Goal: Find specific page/section: Find specific page/section

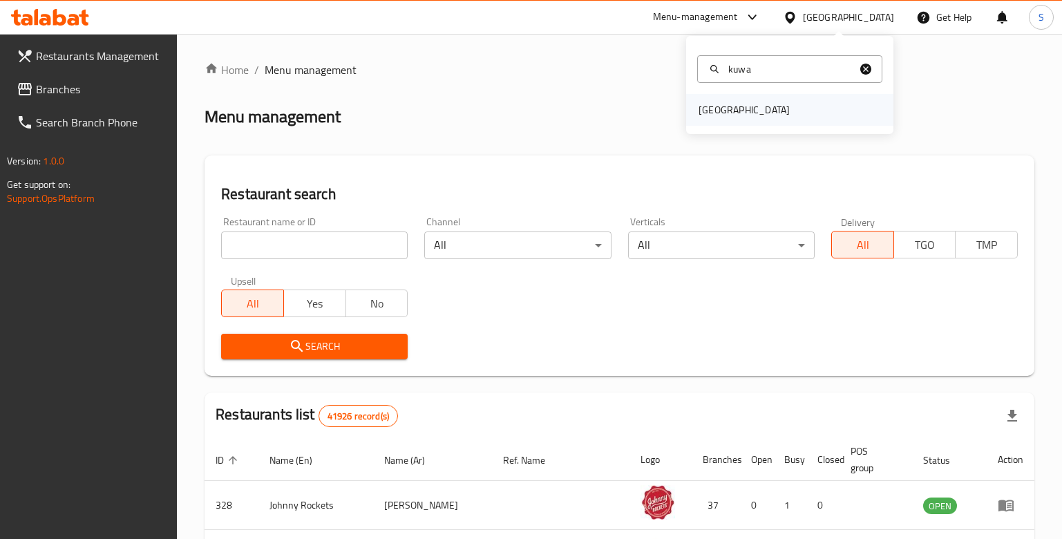
type input "kuwa"
click at [735, 107] on div "[GEOGRAPHIC_DATA]" at bounding box center [744, 110] width 113 height 32
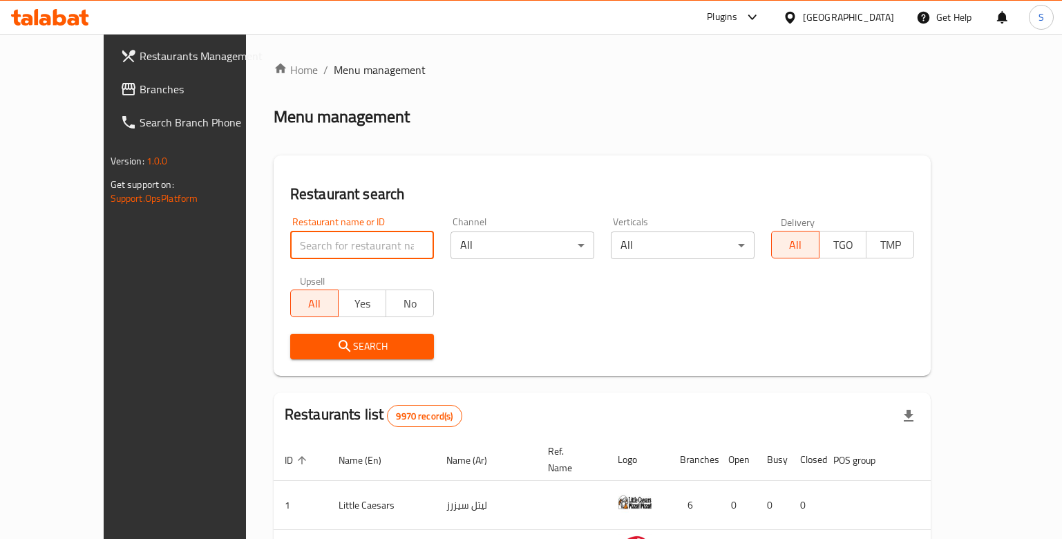
click at [315, 253] on input "search" at bounding box center [362, 246] width 144 height 28
paste input "666167"
type input "666167"
click button "Search" at bounding box center [362, 347] width 144 height 26
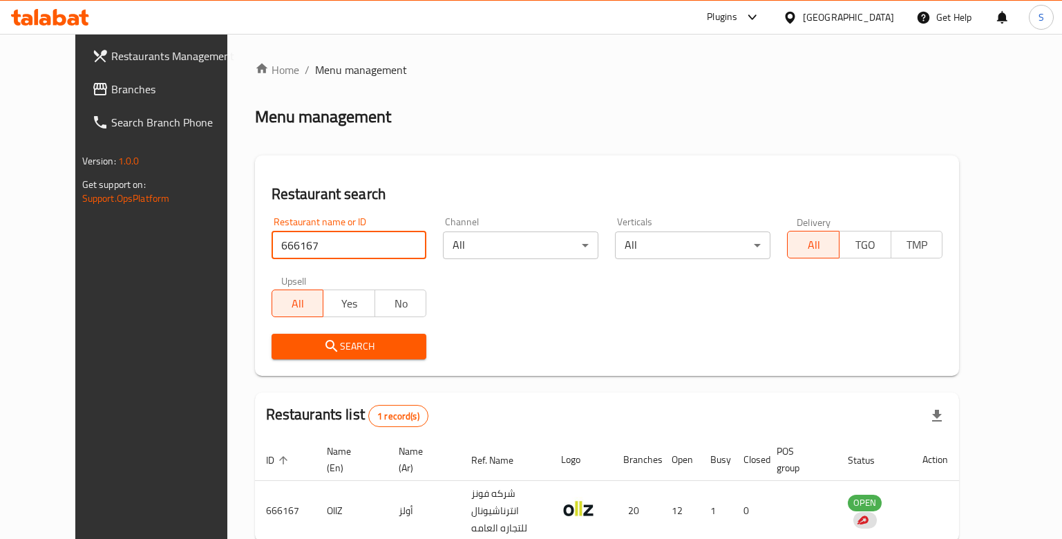
scroll to position [66, 0]
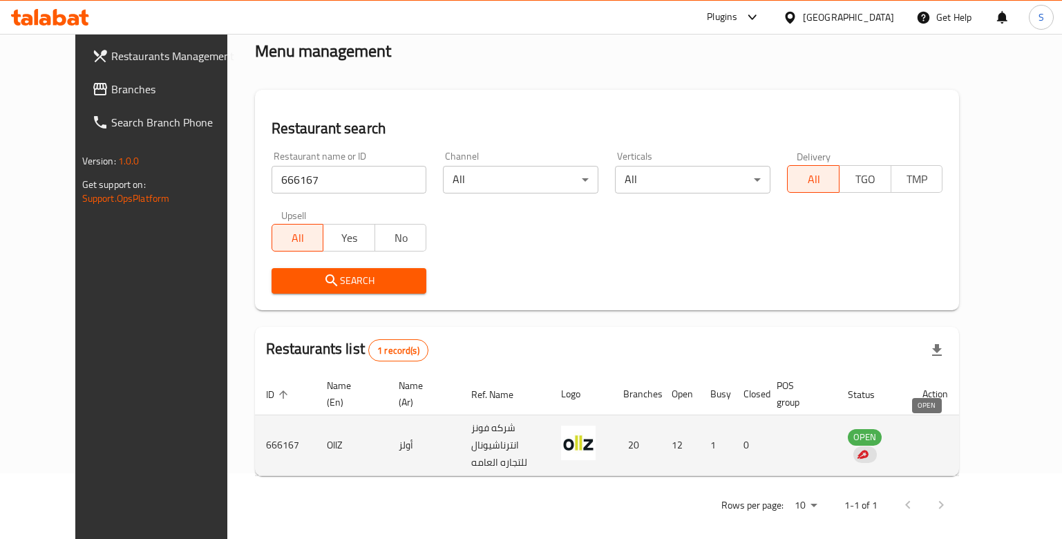
click at [882, 429] on span "OPEN" at bounding box center [865, 437] width 34 height 16
click at [882, 433] on span "OPEN" at bounding box center [865, 437] width 34 height 16
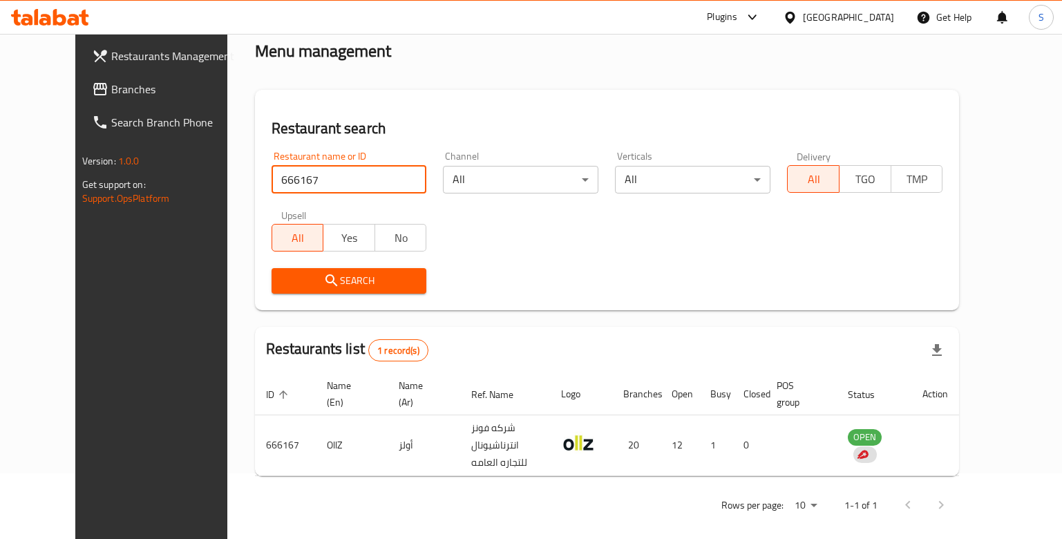
click at [273, 181] on input "666167" at bounding box center [350, 180] width 156 height 28
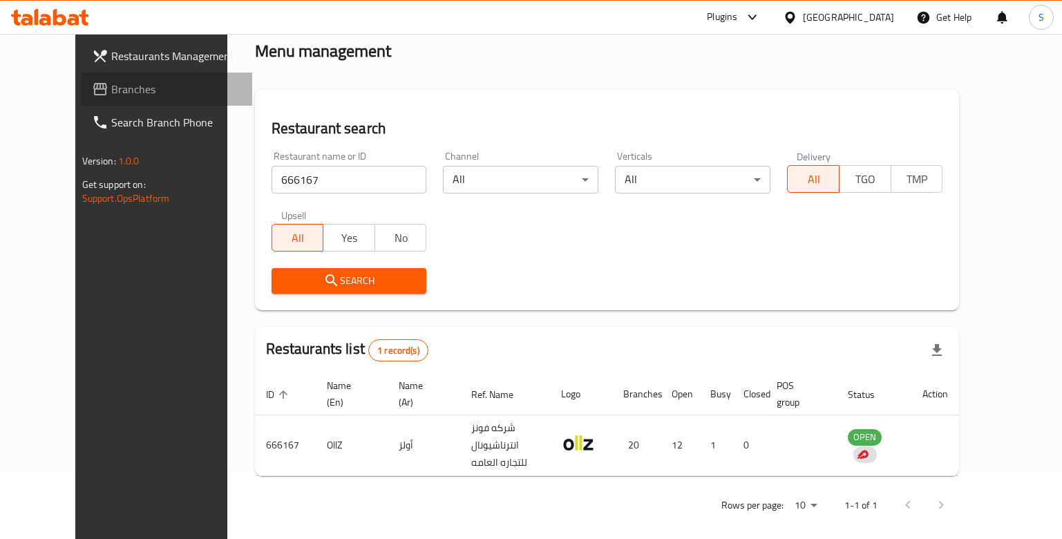
click at [111, 83] on span "Branches" at bounding box center [176, 89] width 131 height 17
